Goal: Find specific page/section: Find specific page/section

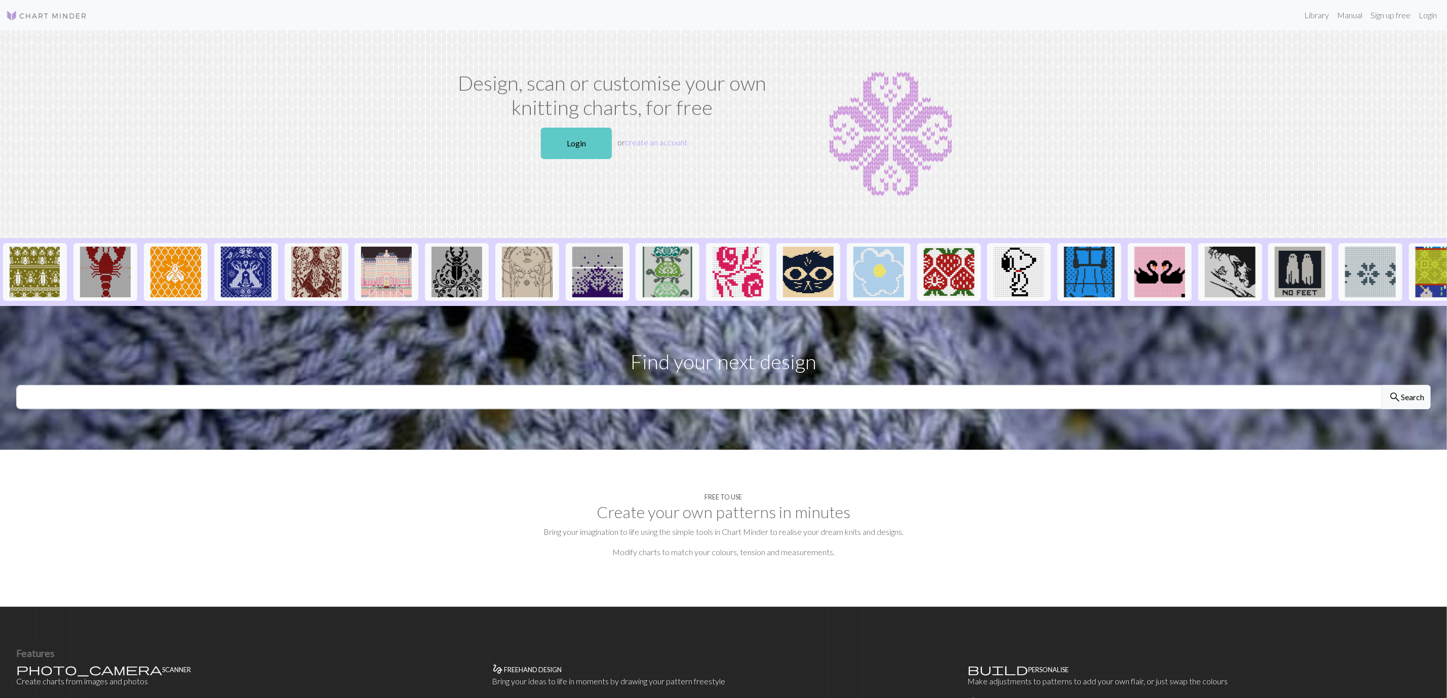
click at [589, 146] on link "Login" at bounding box center [576, 143] width 71 height 31
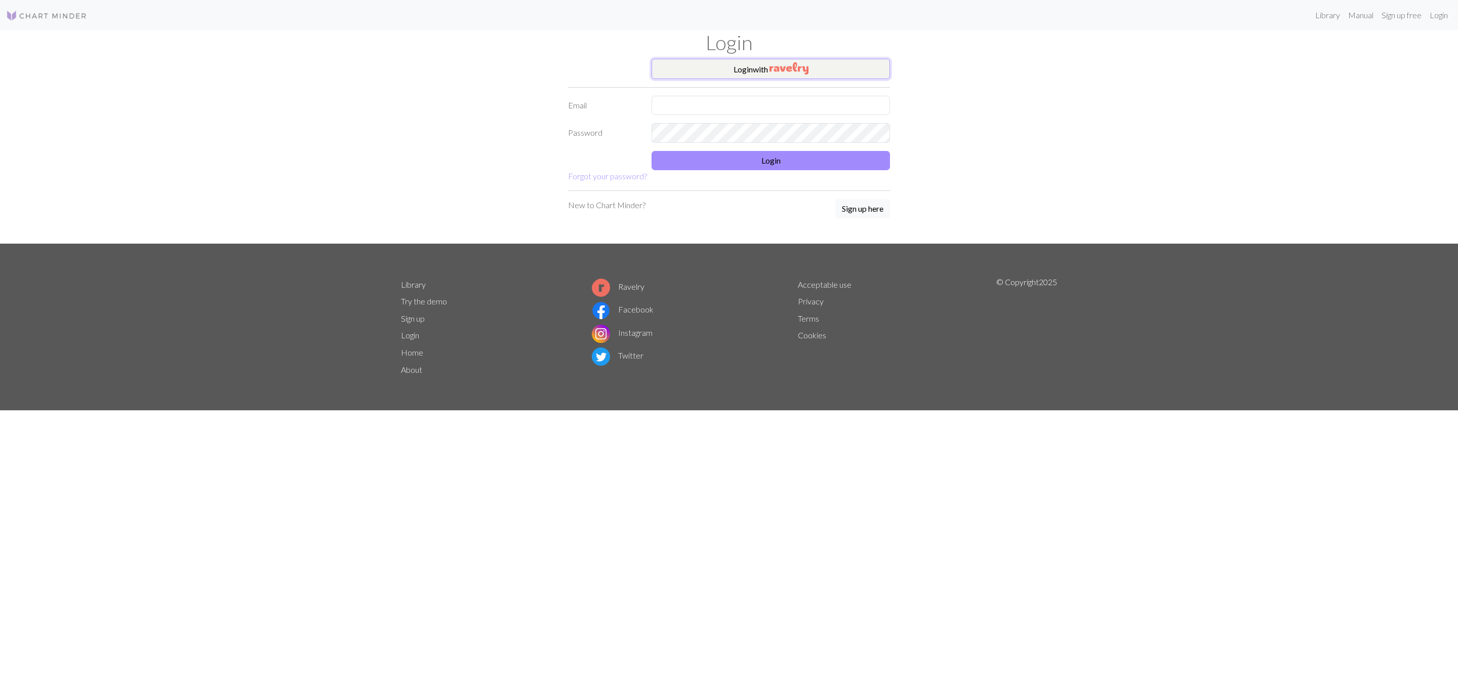
click at [761, 70] on button "Login with" at bounding box center [771, 69] width 239 height 20
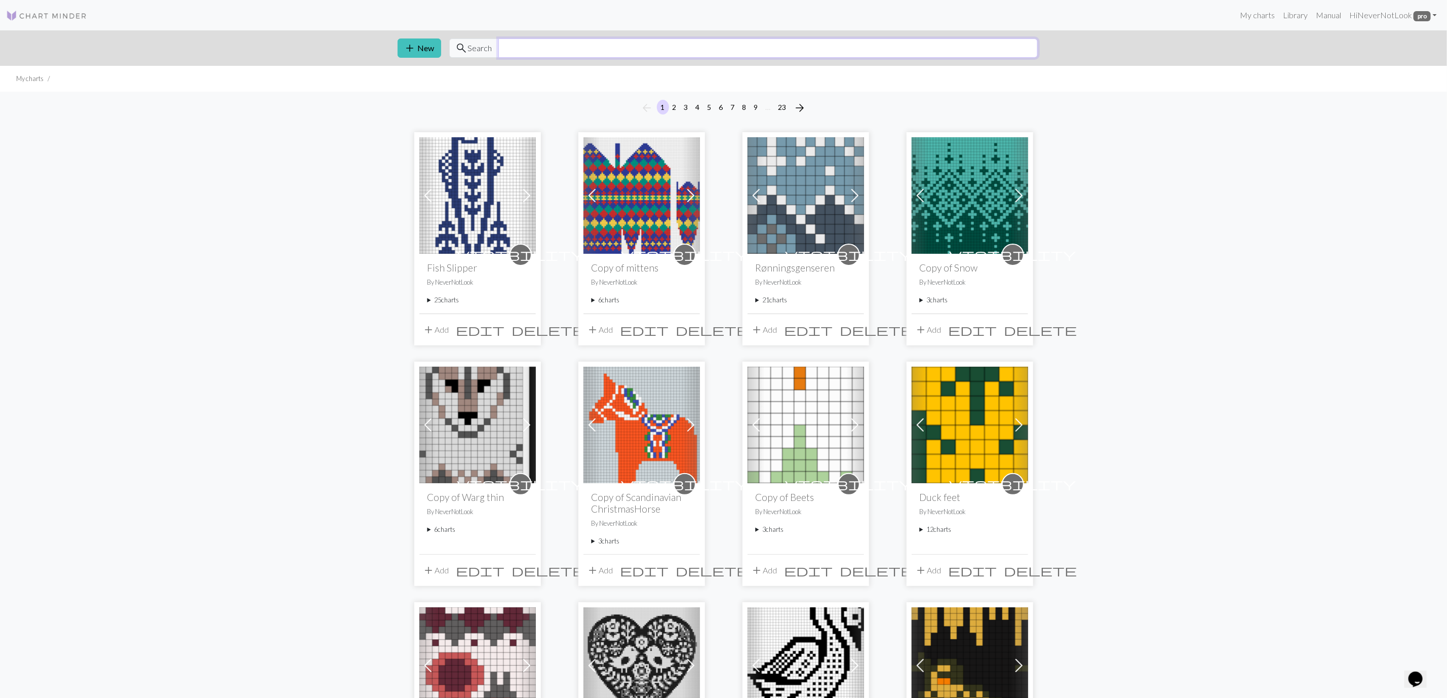
click at [582, 49] on input "text" at bounding box center [767, 47] width 539 height 19
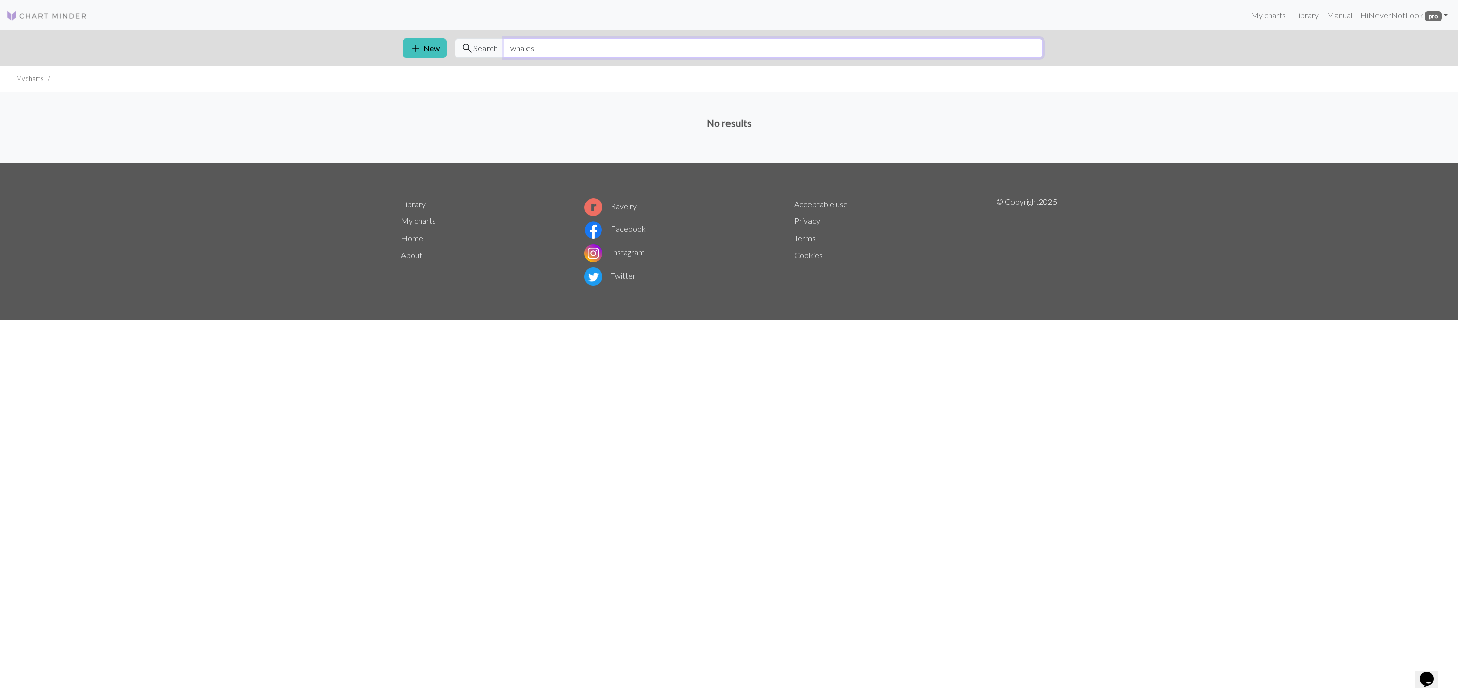
click at [556, 48] on input "whales" at bounding box center [773, 47] width 539 height 19
type input "w"
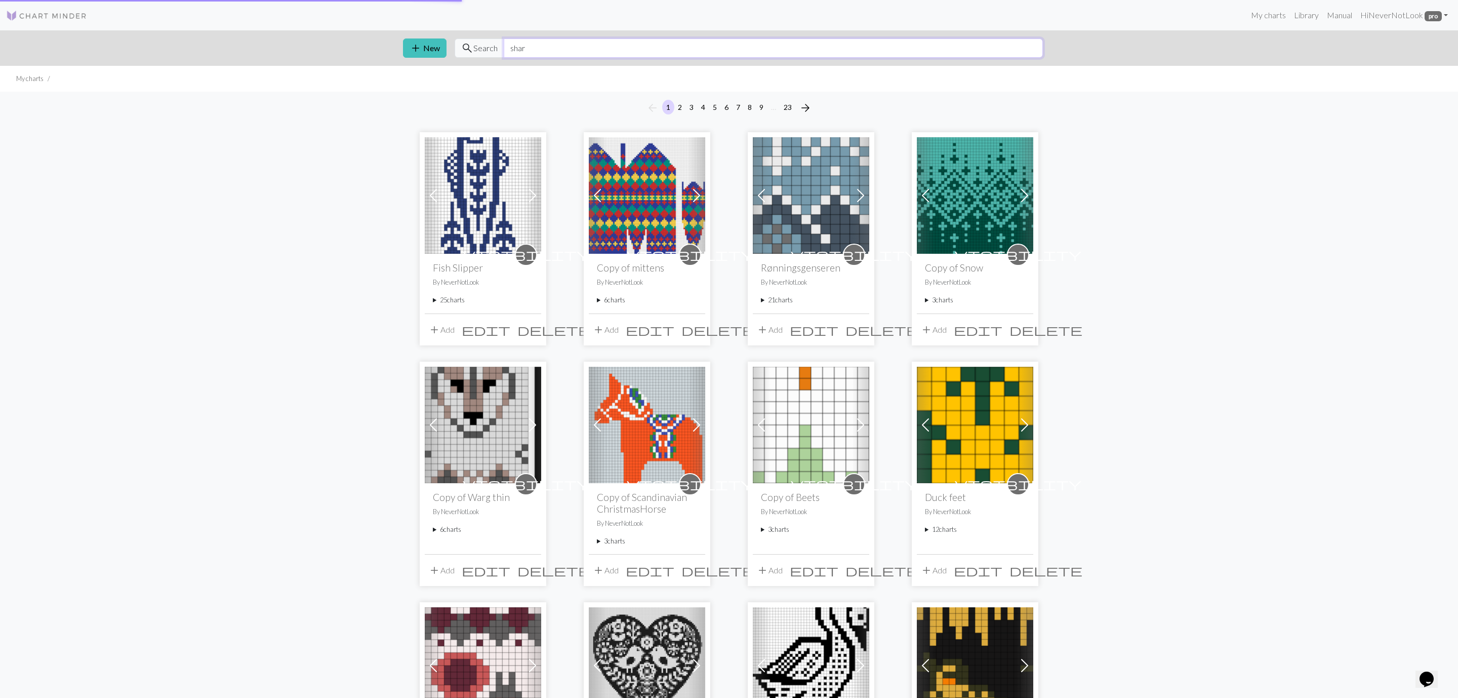
type input "shark"
